Goal: Communication & Community: Answer question/provide support

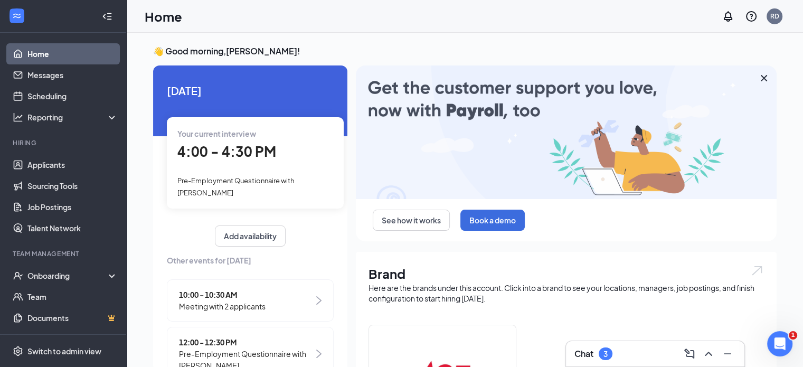
click at [588, 357] on h3 "Chat" at bounding box center [584, 354] width 19 height 12
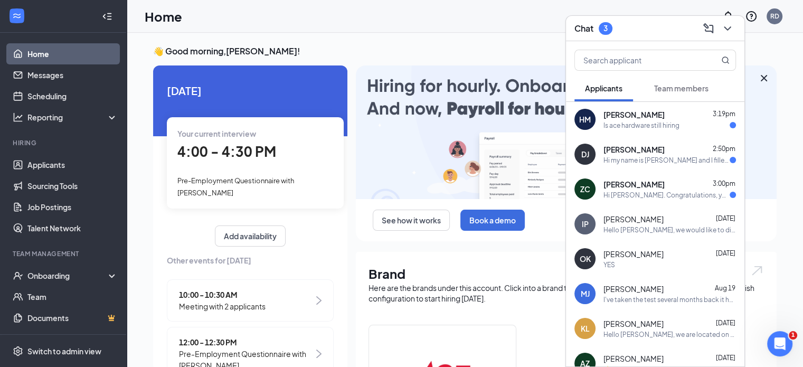
click at [646, 189] on span "[PERSON_NAME]" at bounding box center [634, 184] width 61 height 11
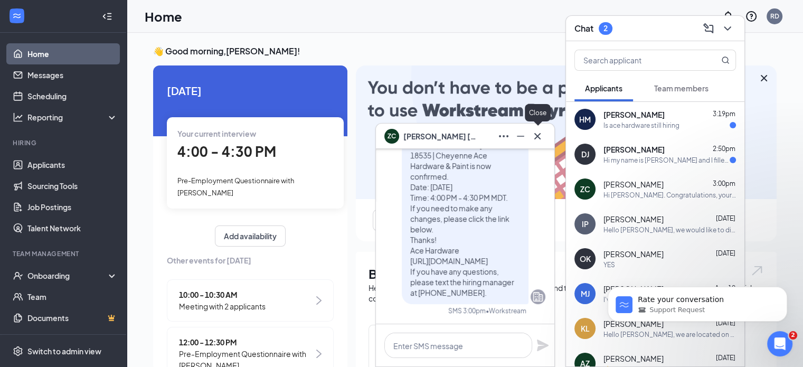
click at [538, 135] on icon "Cross" at bounding box center [538, 136] width 6 height 6
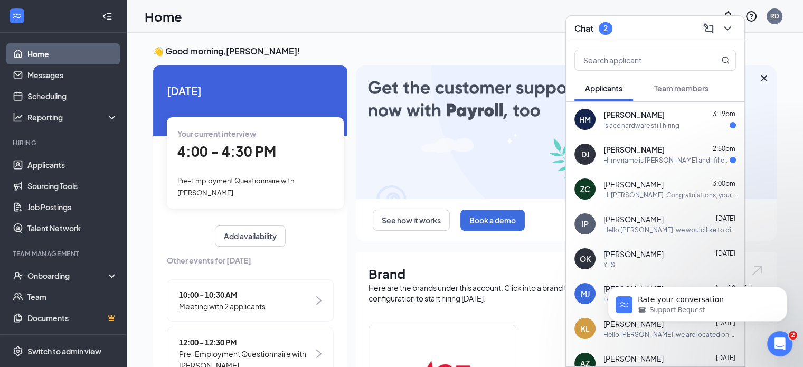
click at [653, 152] on span "[PERSON_NAME]" at bounding box center [634, 149] width 61 height 11
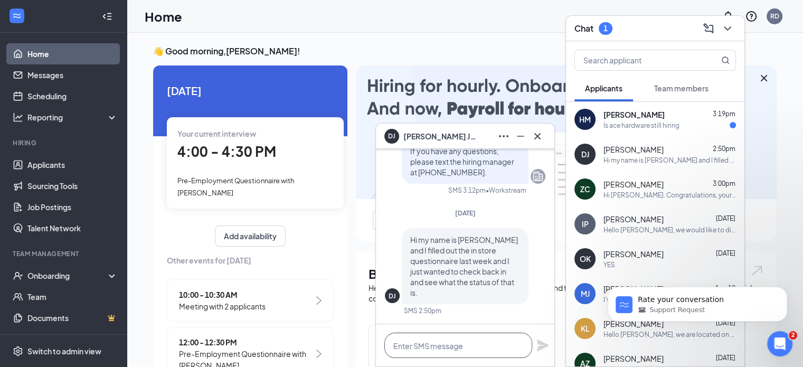
click at [448, 344] on textarea at bounding box center [459, 345] width 148 height 25
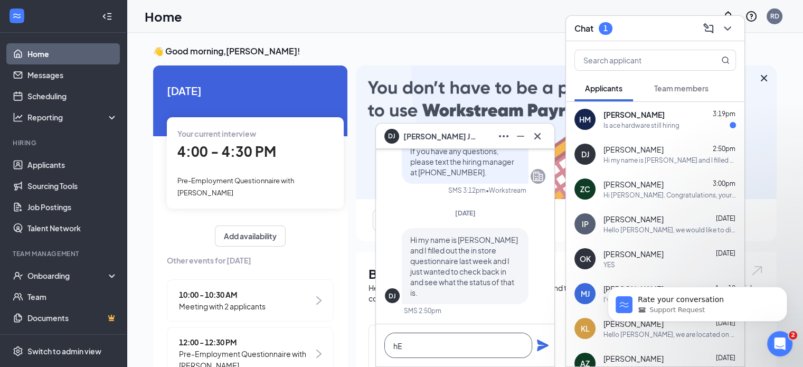
type textarea "h"
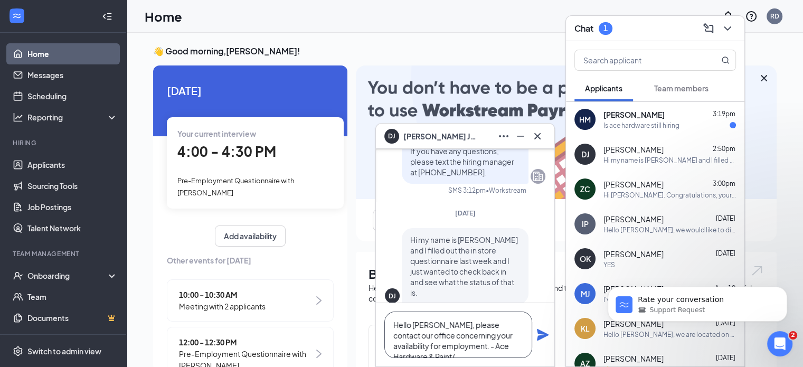
scroll to position [-31, 0]
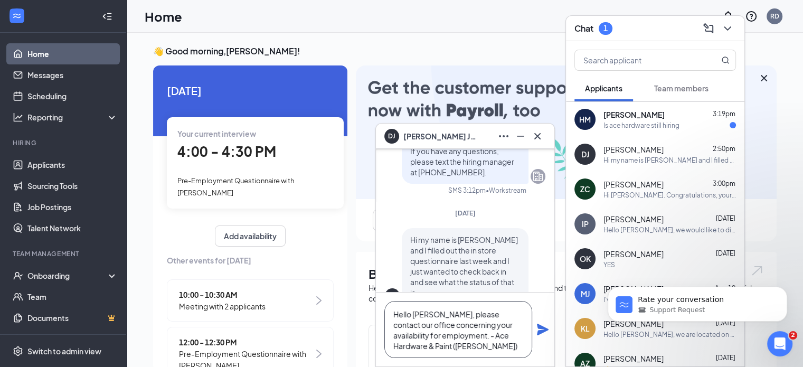
type textarea "Hello [PERSON_NAME], please contact our office concerning your availability for…"
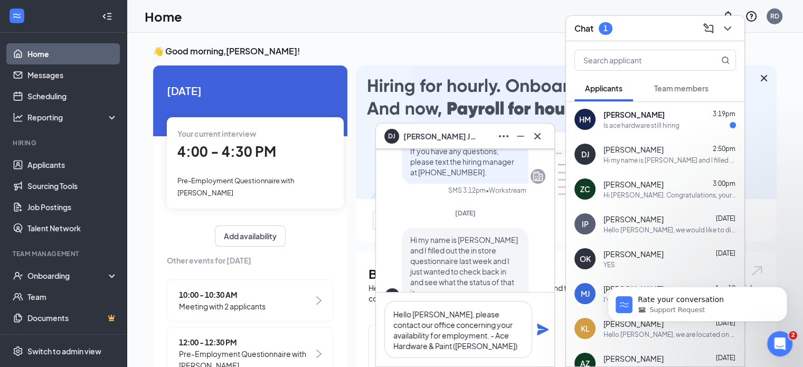
click at [546, 331] on icon "Plane" at bounding box center [543, 330] width 12 height 12
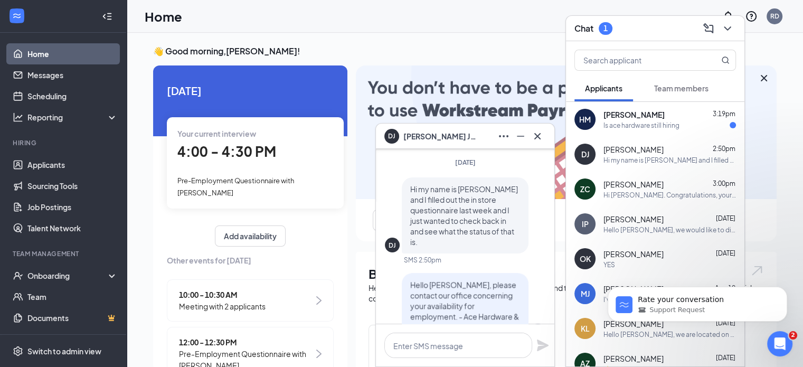
scroll to position [0, 0]
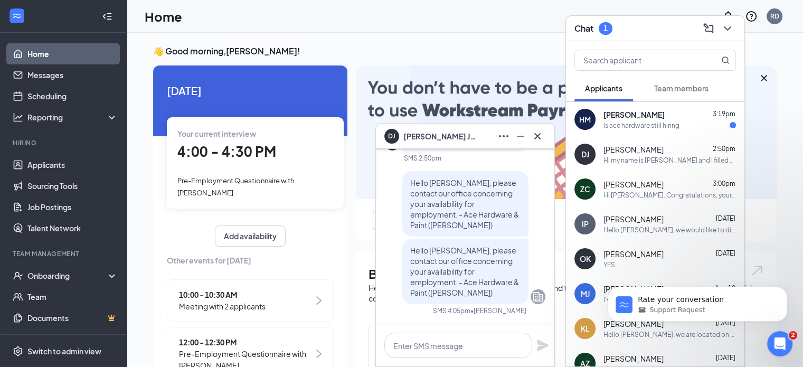
click at [663, 121] on div "Is ace hardware still hiring" at bounding box center [642, 125] width 76 height 9
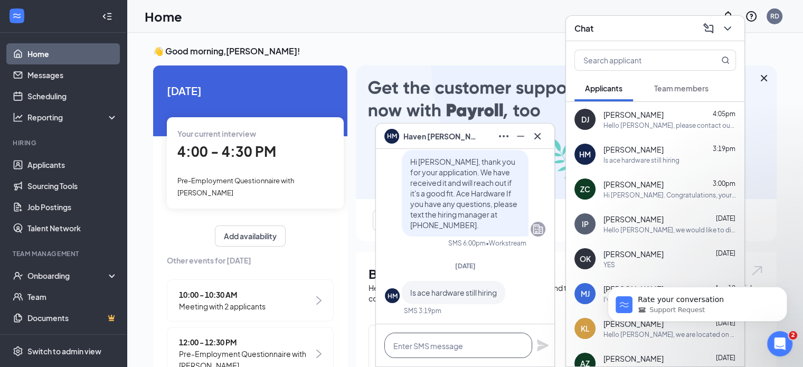
click at [466, 344] on textarea at bounding box center [459, 345] width 148 height 25
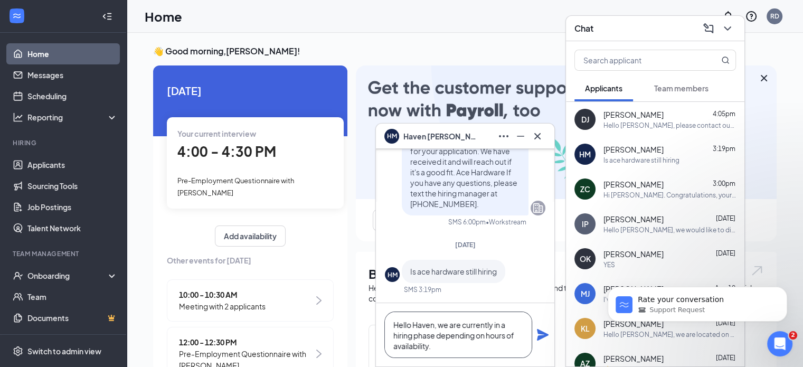
type textarea "Hello Haven, we are currently in a hiring phase depending on hours of availabil…"
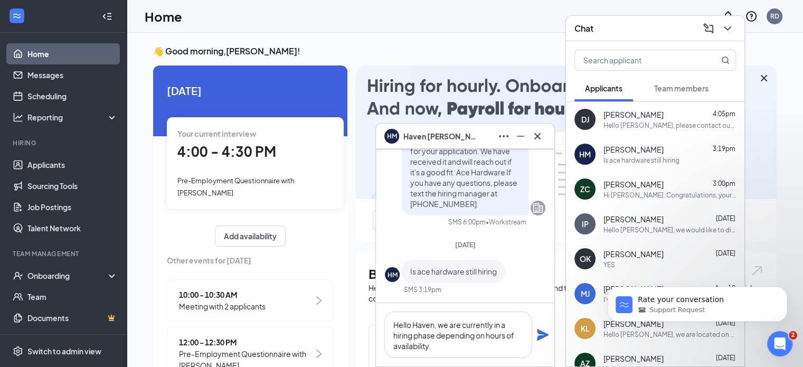
click at [540, 334] on icon "Plane" at bounding box center [543, 335] width 13 height 13
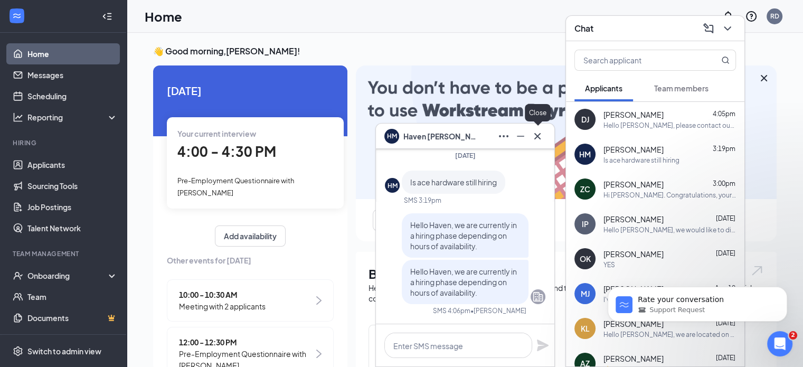
click at [539, 134] on icon "Cross" at bounding box center [538, 136] width 6 height 6
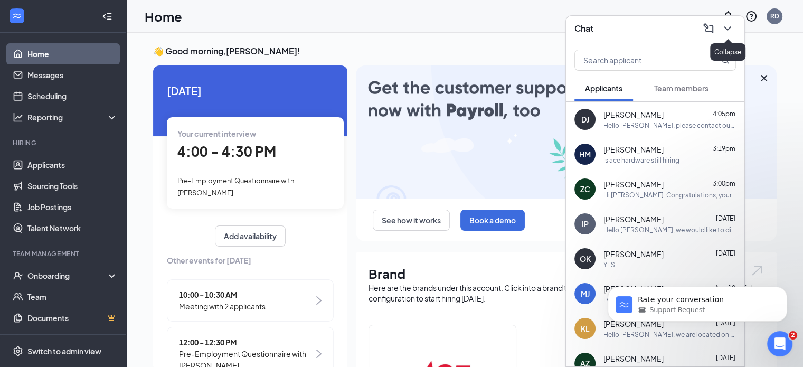
click at [734, 29] on icon "ChevronDown" at bounding box center [727, 28] width 13 height 13
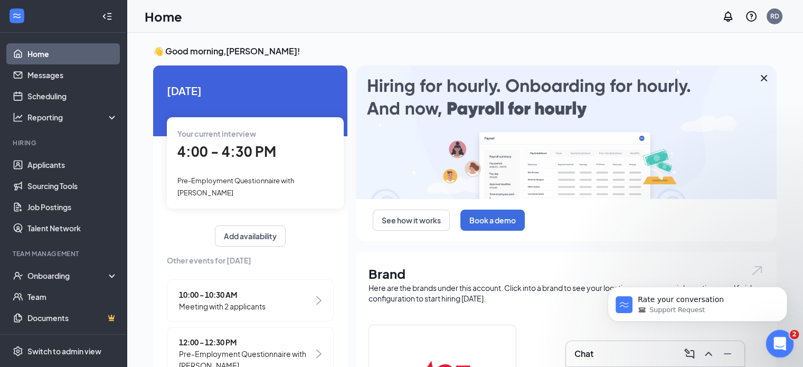
drag, startPoint x: 1530, startPoint y: 670, endPoint x: 775, endPoint y: 343, distance: 822.5
click at [776, 343] on icon "Open Intercom Messenger" at bounding box center [778, 342] width 17 height 17
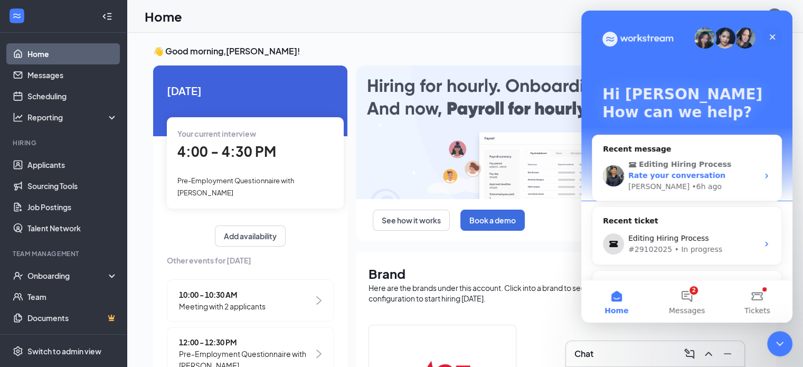
scroll to position [35, 0]
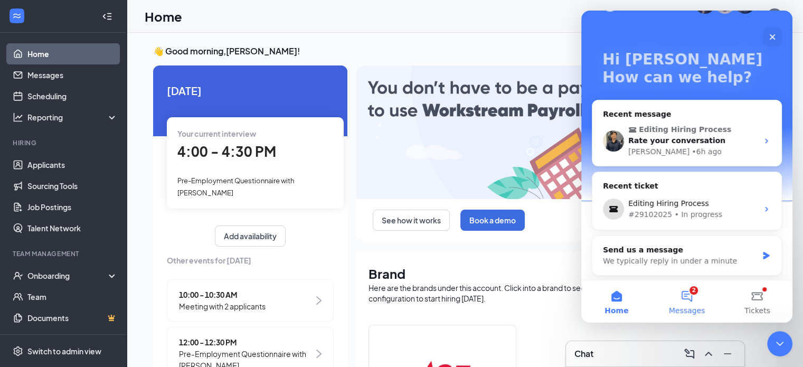
click at [692, 300] on button "2 Messages" at bounding box center [687, 301] width 70 height 42
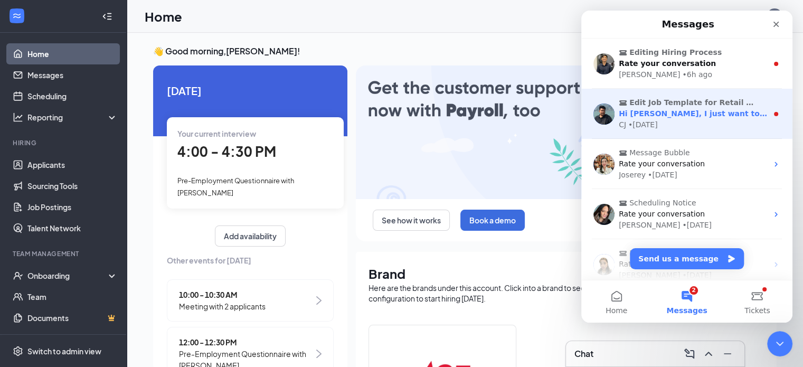
click at [690, 118] on div "Hi [PERSON_NAME], I just want to follow up with you again before closing this t…" at bounding box center [693, 113] width 149 height 11
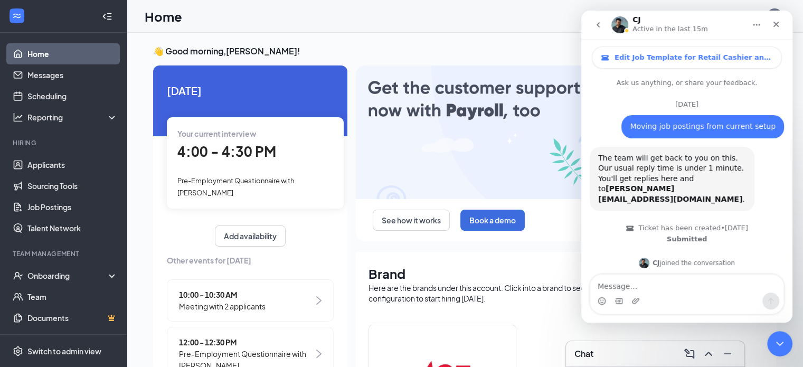
scroll to position [75, 0]
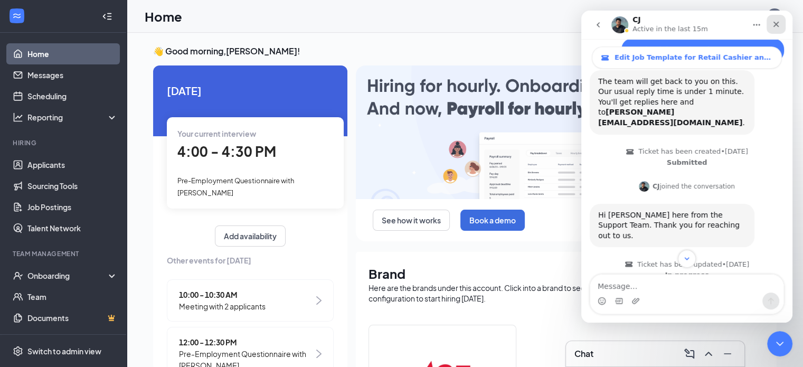
click at [777, 22] on icon "Close" at bounding box center [776, 24] width 8 height 8
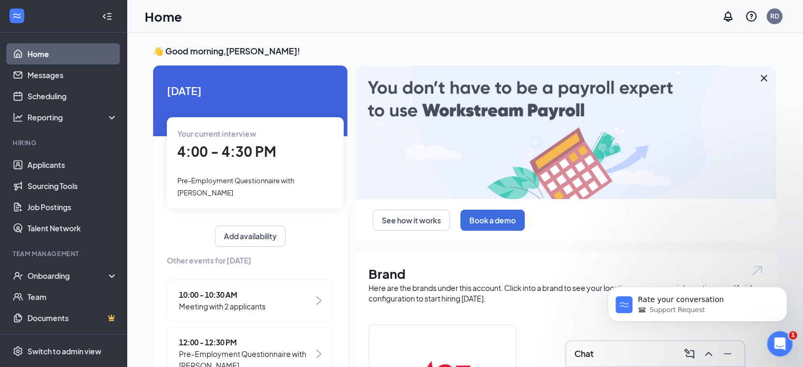
scroll to position [1283, 0]
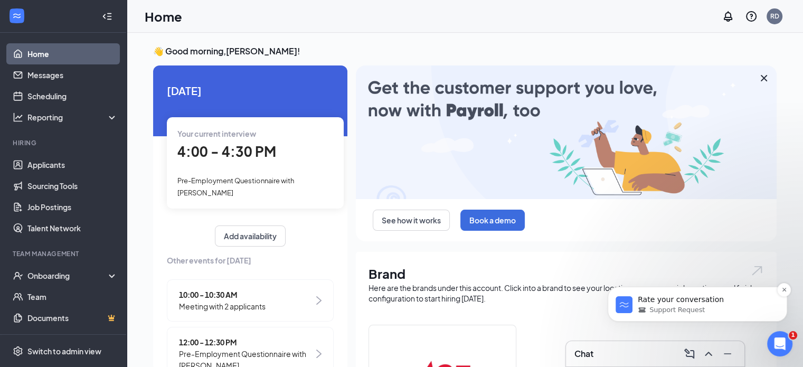
click at [729, 312] on div "Support Request" at bounding box center [706, 310] width 136 height 10
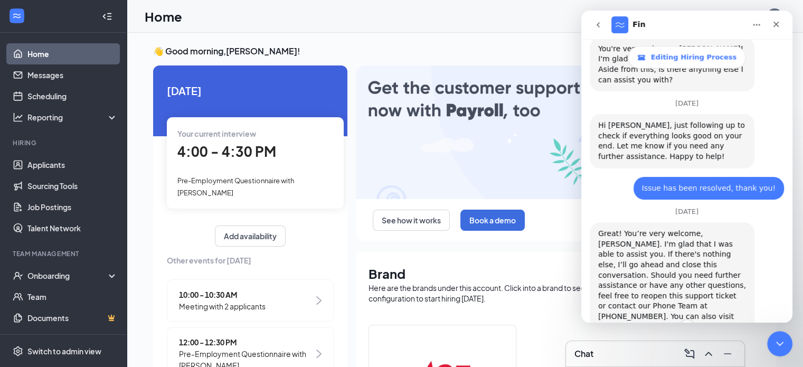
scroll to position [2168, 0]
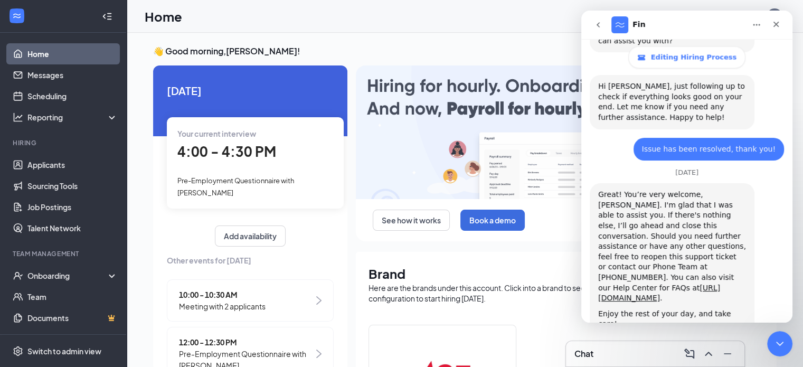
scroll to position [2197, 0]
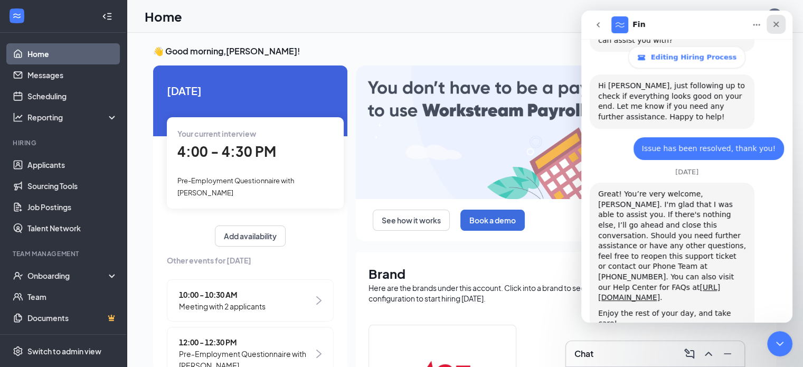
click at [781, 27] on div "Close" at bounding box center [776, 24] width 19 height 19
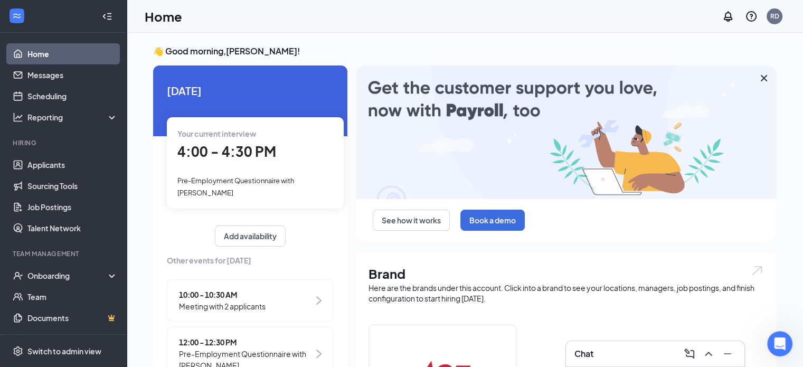
scroll to position [2235, 0]
